Goal: Find specific page/section: Find specific page/section

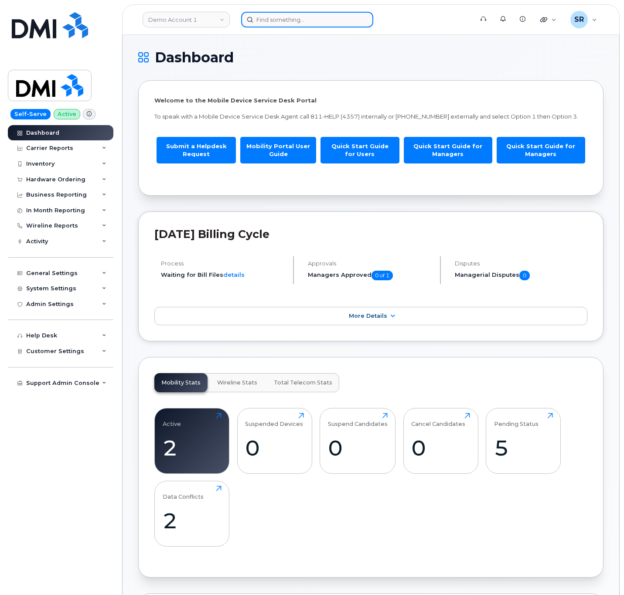
click at [288, 21] on input at bounding box center [307, 20] width 132 height 16
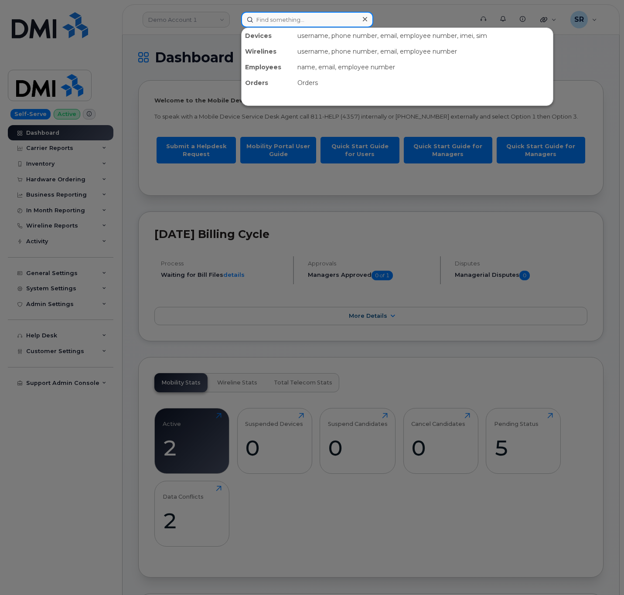
paste input "300303"
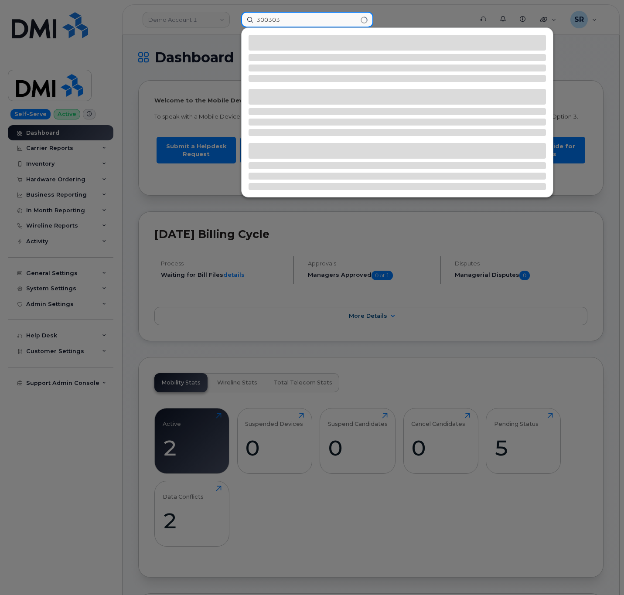
type input "300303"
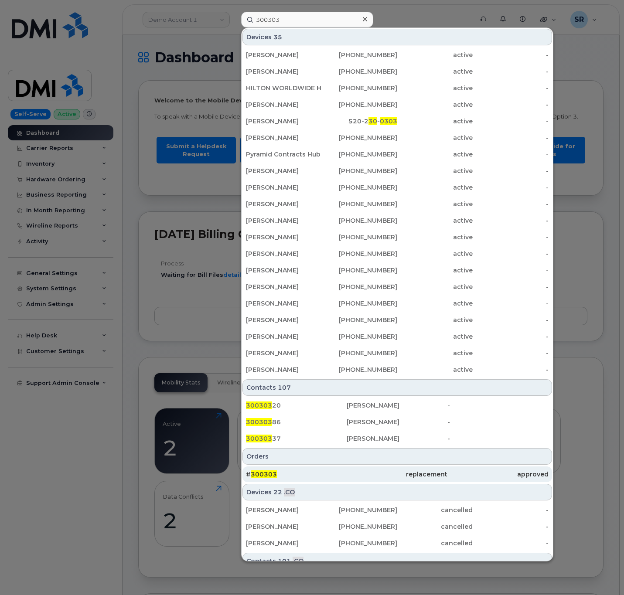
click at [303, 482] on div "# 300303" at bounding box center [296, 475] width 101 height 16
click at [298, 474] on div "# 300303" at bounding box center [296, 474] width 101 height 9
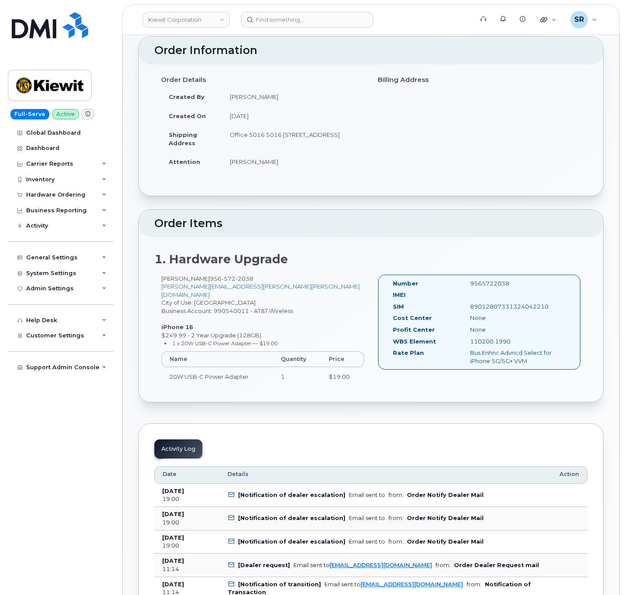
scroll to position [131, 0]
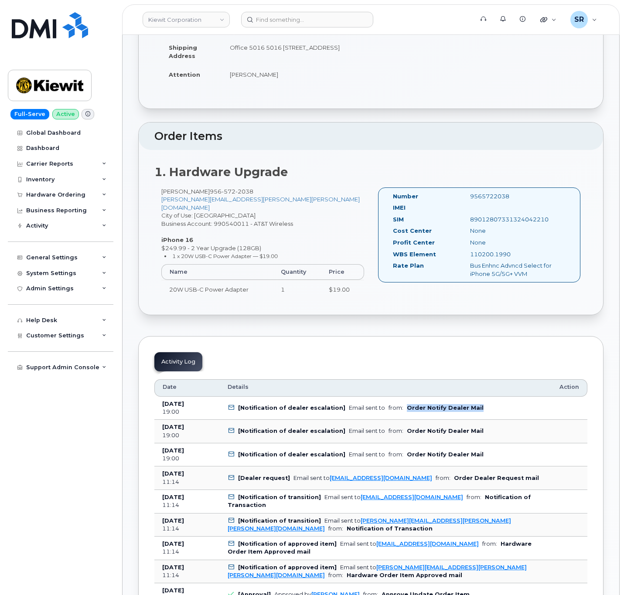
drag, startPoint x: 397, startPoint y: 404, endPoint x: 476, endPoint y: 406, distance: 79.9
click at [476, 406] on td "[Notification of dealer escalation] Email sent to from: Order Notify Dealer Mail" at bounding box center [386, 409] width 332 height 24
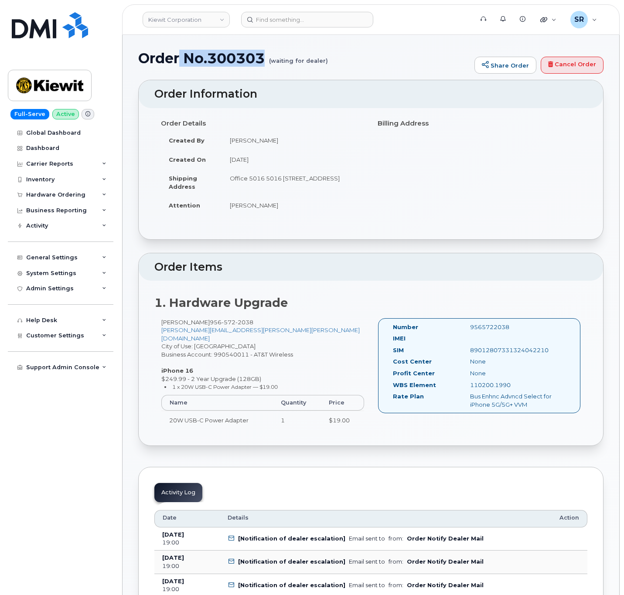
drag, startPoint x: 265, startPoint y: 55, endPoint x: 182, endPoint y: 63, distance: 82.9
click at [182, 63] on h1 "Order No.300303 (waiting for dealer)" at bounding box center [304, 58] width 332 height 15
copy h1 "No.300303"
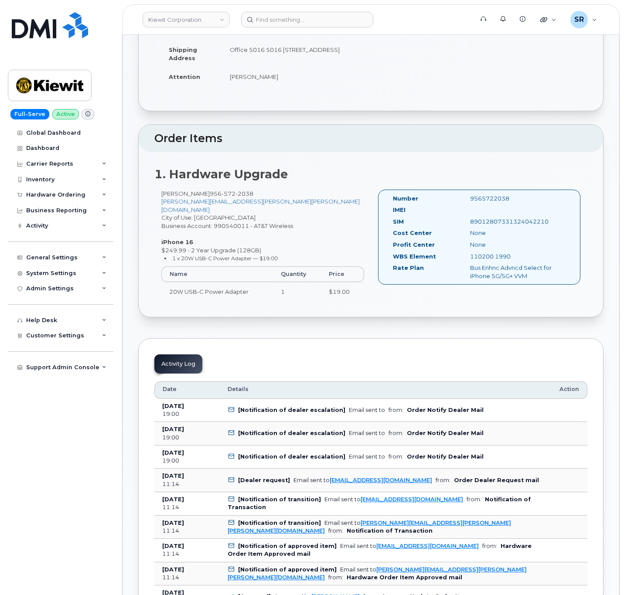
scroll to position [131, 0]
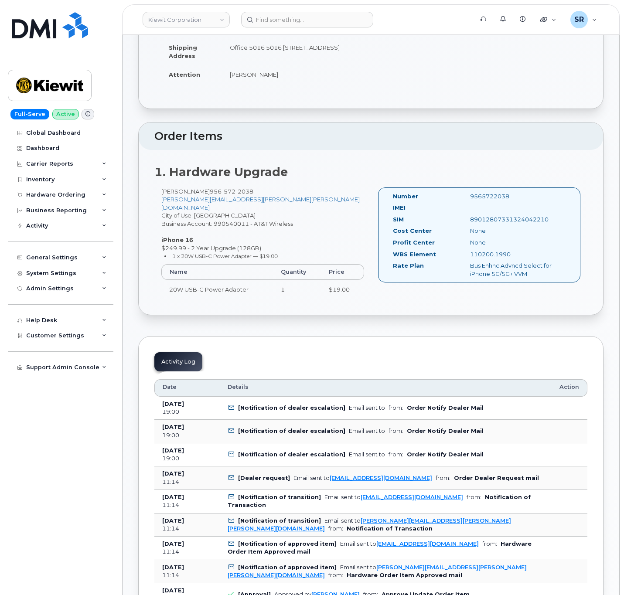
click at [229, 476] on icon at bounding box center [232, 479] width 6 height 6
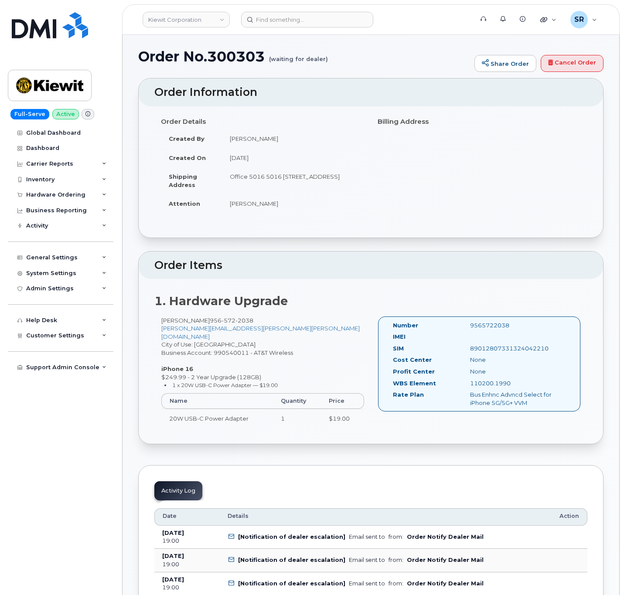
scroll to position [0, 0]
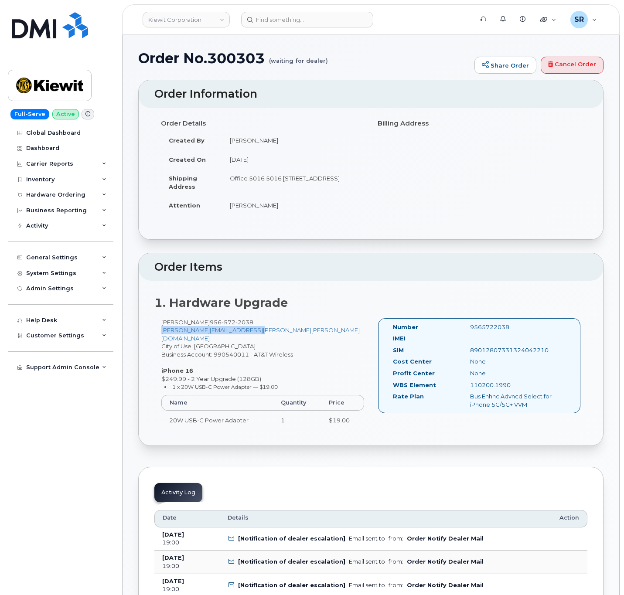
drag, startPoint x: 263, startPoint y: 330, endPoint x: 159, endPoint y: 330, distance: 104.3
click at [159, 330] on div "[PERSON_NAME] [PHONE_NUMBER] [PERSON_NAME][EMAIL_ADDRESS][PERSON_NAME][PERSON_N…" at bounding box center [262, 378] width 217 height 120
copy link "[PERSON_NAME][EMAIL_ADDRESS][PERSON_NAME][PERSON_NAME][DOMAIN_NAME]"
click at [328, 300] on h2 "1. Hardware Upgrade" at bounding box center [370, 303] width 433 height 13
drag, startPoint x: 266, startPoint y: 59, endPoint x: 189, endPoint y: 58, distance: 77.2
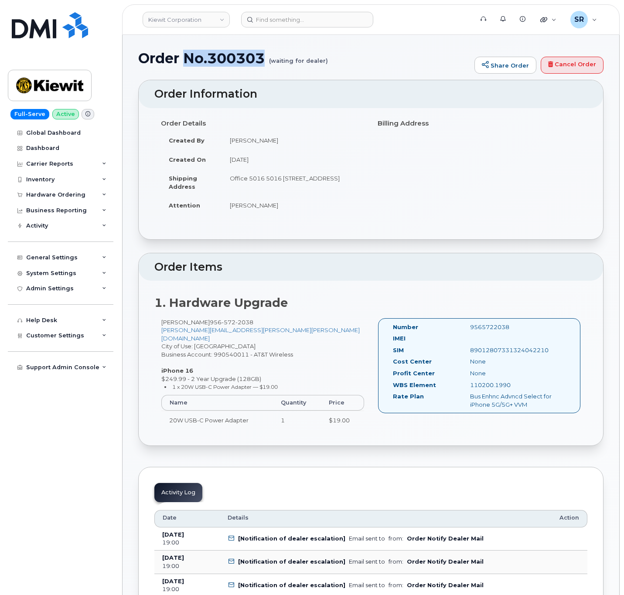
click at [189, 58] on h1 "Order No.300303 (waiting for dealer)" at bounding box center [304, 58] width 332 height 15
copy h1 "No.300303"
click at [298, 185] on td "Office 5016 5016 [STREET_ADDRESS]" at bounding box center [293, 182] width 143 height 27
drag, startPoint x: 266, startPoint y: 57, endPoint x: 209, endPoint y: 59, distance: 56.3
click at [209, 59] on h1 "Order No.300303 (waiting for dealer)" at bounding box center [304, 58] width 332 height 15
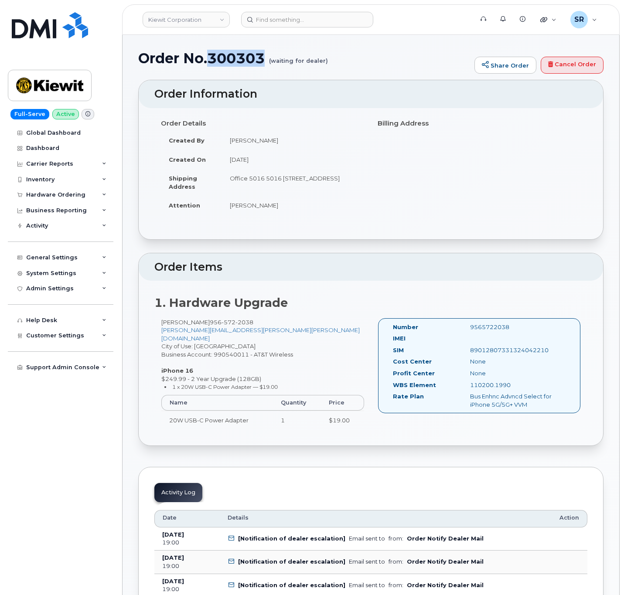
copy h1 "300303"
drag, startPoint x: 470, startPoint y: 330, endPoint x: 516, endPoint y: 334, distance: 46.0
click at [516, 334] on div "Number 9565722038" at bounding box center [480, 329] width 186 height 12
copy div "9565722038"
drag, startPoint x: 285, startPoint y: 283, endPoint x: 325, endPoint y: 309, distance: 47.6
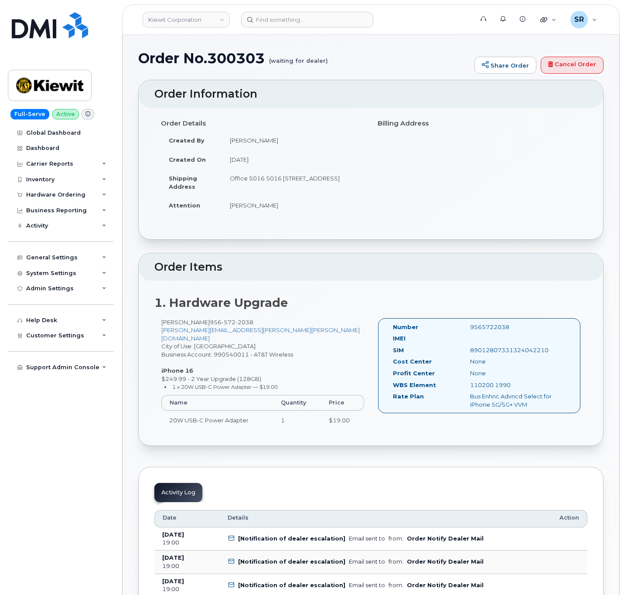
click at [285, 283] on div "1. Hardware Upgrade [PERSON_NAME] [PHONE_NUMBER] [PERSON_NAME][EMAIL_ADDRESS][P…" at bounding box center [371, 363] width 465 height 165
drag, startPoint x: 466, startPoint y: 352, endPoint x: 550, endPoint y: 359, distance: 84.0
click at [550, 358] on div "SIM [TECHNICAL_ID]" at bounding box center [480, 352] width 186 height 12
copy div "89012807331324042210"
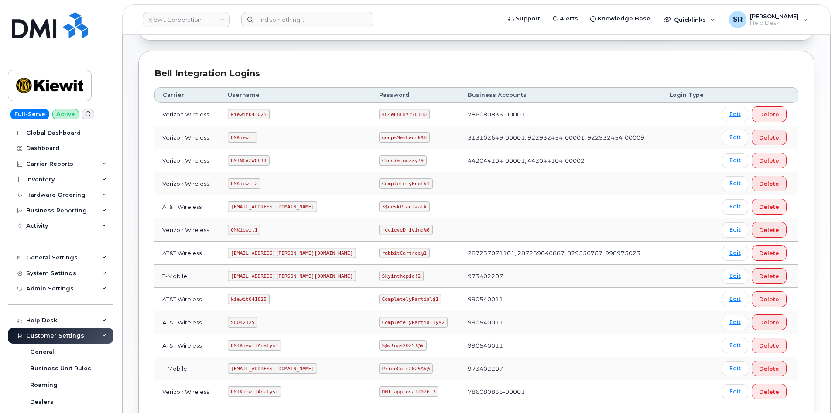
scroll to position [96, 0]
drag, startPoint x: 235, startPoint y: 299, endPoint x: 273, endPoint y: 303, distance: 38.2
click at [273, 303] on td "kiewit041825" at bounding box center [295, 299] width 151 height 23
copy code "kiewit041825"
click at [379, 299] on code "CompletelyPartial$1" at bounding box center [410, 299] width 62 height 10
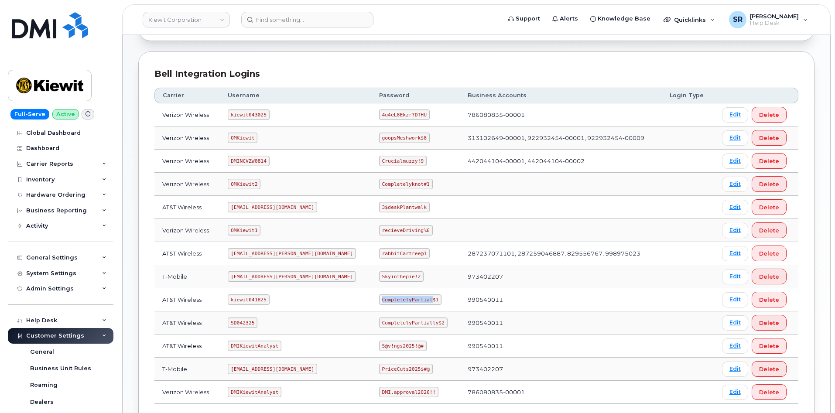
click at [379, 299] on code "CompletelyPartial$1" at bounding box center [410, 299] width 62 height 10
copy code "CompletelyPartial$1"
